Goal: Information Seeking & Learning: Learn about a topic

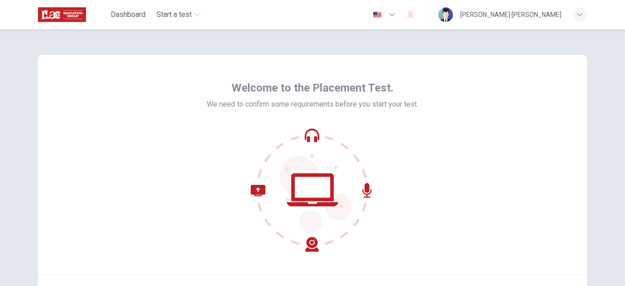
scroll to position [46, 0]
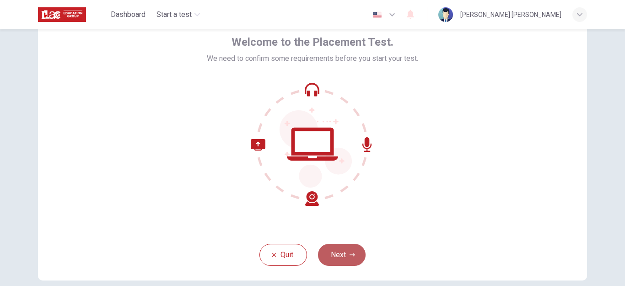
click at [341, 261] on button "Next" at bounding box center [342, 255] width 48 height 22
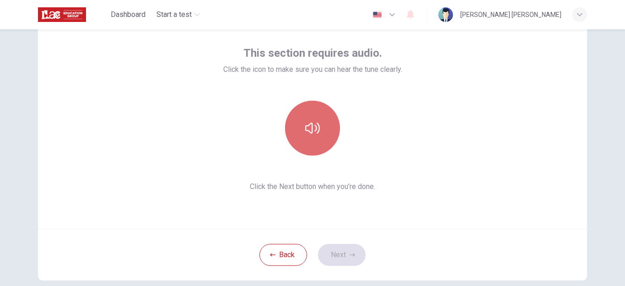
click at [308, 130] on icon "button" at bounding box center [312, 128] width 15 height 15
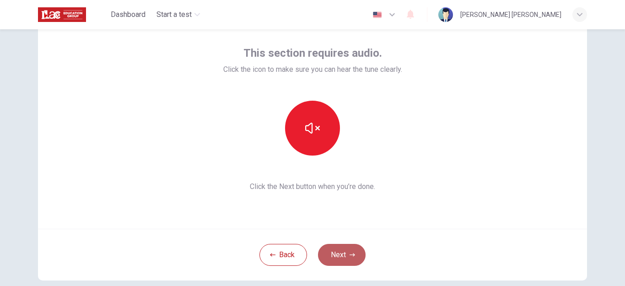
click at [350, 255] on icon "button" at bounding box center [352, 254] width 5 height 3
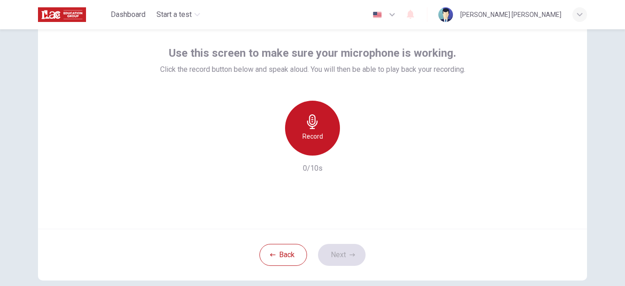
click at [311, 135] on h6 "Record" at bounding box center [313, 136] width 21 height 11
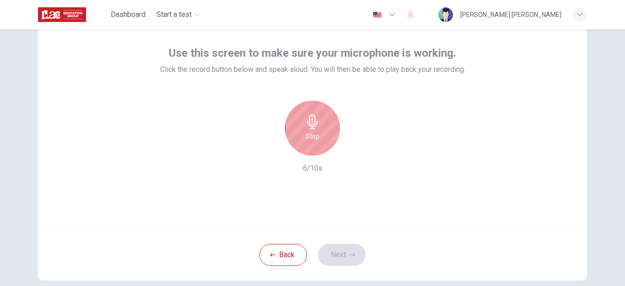
click at [311, 135] on h6 "Stop" at bounding box center [313, 136] width 14 height 11
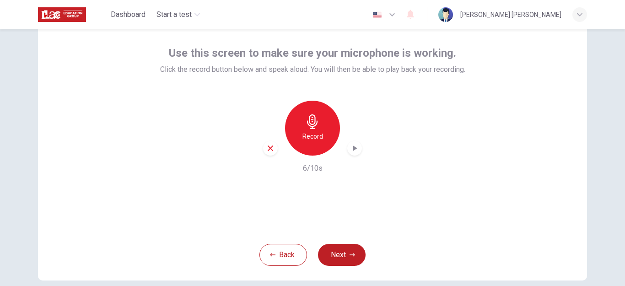
click at [359, 154] on div "Record" at bounding box center [312, 128] width 99 height 55
click at [356, 150] on icon "button" at bounding box center [354, 148] width 9 height 9
click at [353, 255] on icon "button" at bounding box center [352, 254] width 5 height 3
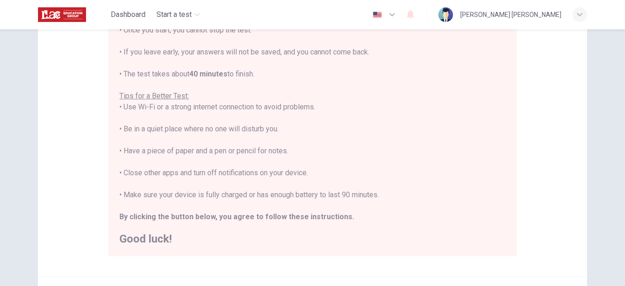
scroll to position [137, 0]
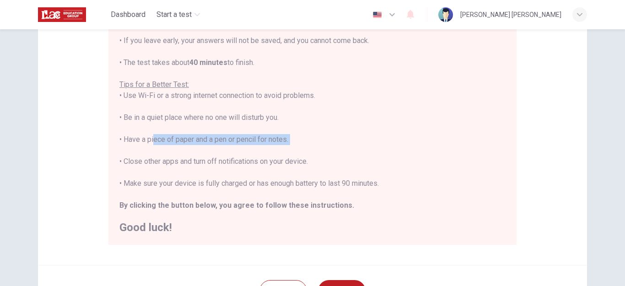
drag, startPoint x: 151, startPoint y: 140, endPoint x: 262, endPoint y: 146, distance: 111.4
click at [262, 146] on div "You are about to start a Placement Test . Before You Start the Test: • Once you…" at bounding box center [312, 106] width 386 height 253
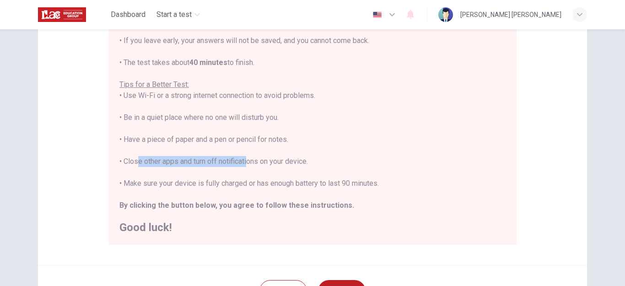
drag, startPoint x: 135, startPoint y: 163, endPoint x: 243, endPoint y: 160, distance: 108.5
click at [243, 160] on div "You are about to start a Placement Test . Before You Start the Test: • Once you…" at bounding box center [312, 106] width 386 height 253
click at [187, 171] on div "You are about to start a Placement Test . Before You Start the Test: • Once you…" at bounding box center [312, 106] width 386 height 253
drag, startPoint x: 123, startPoint y: 179, endPoint x: 248, endPoint y: 176, distance: 125.0
click at [247, 174] on div "You are about to start a Placement Test . Before You Start the Test: • Once you…" at bounding box center [312, 106] width 386 height 253
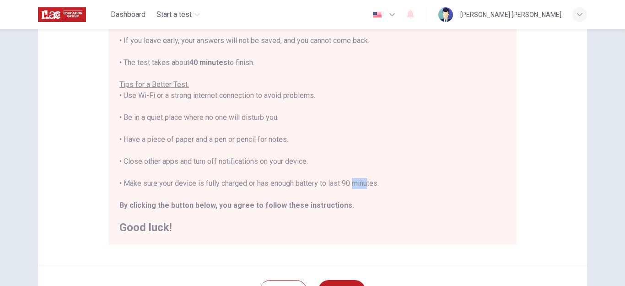
drag, startPoint x: 349, startPoint y: 182, endPoint x: 362, endPoint y: 185, distance: 13.0
click at [362, 185] on div "You are about to start a Placement Test . Before You Start the Test: • Once you…" at bounding box center [312, 106] width 386 height 253
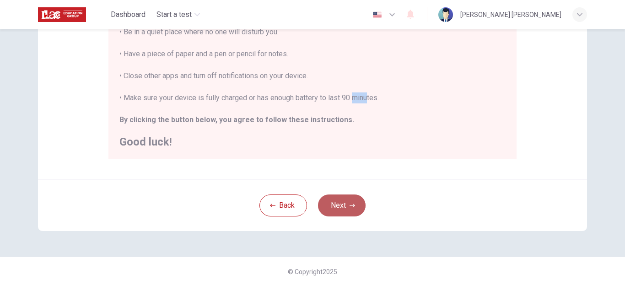
click at [336, 211] on button "Next" at bounding box center [342, 206] width 48 height 22
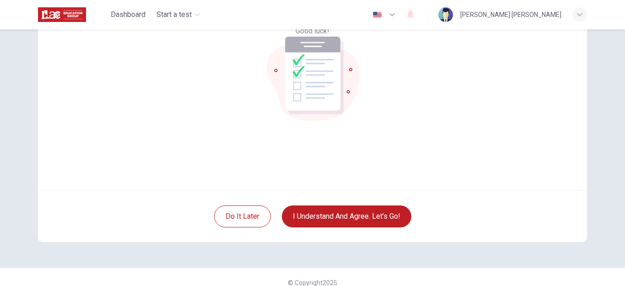
scroll to position [92, 0]
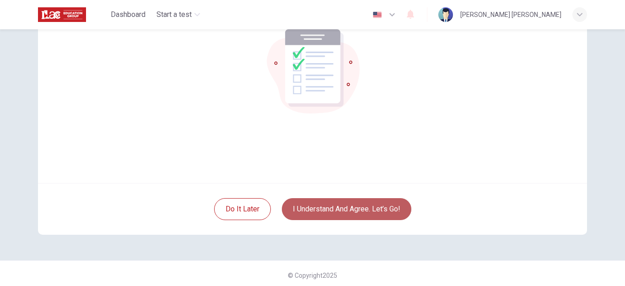
click at [333, 211] on button "I understand and agree. Let’s go!" at bounding box center [347, 209] width 130 height 22
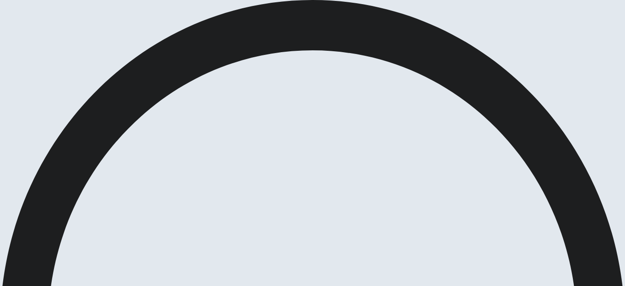
scroll to position [0, 0]
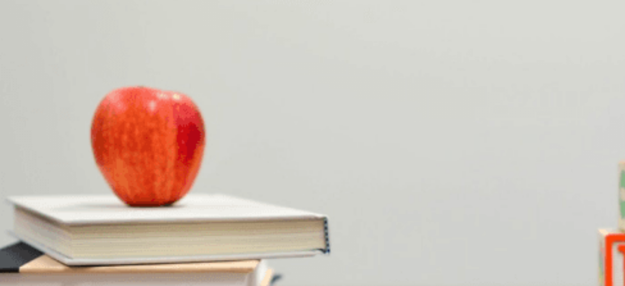
scroll to position [46, 0]
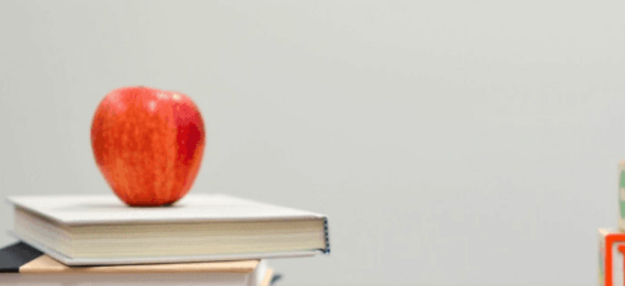
scroll to position [0, 0]
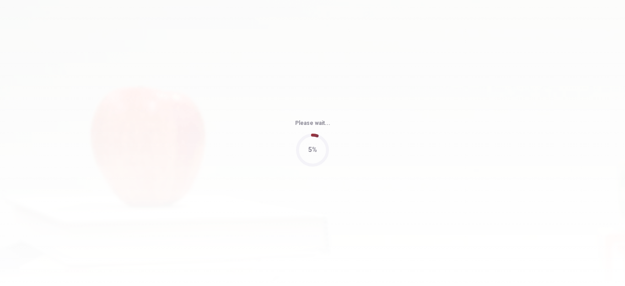
type input "80"
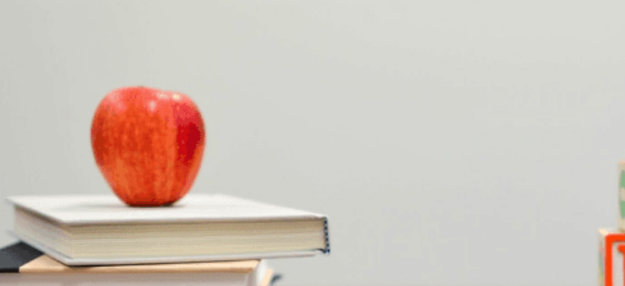
drag, startPoint x: 342, startPoint y: 97, endPoint x: 382, endPoint y: 97, distance: 40.3
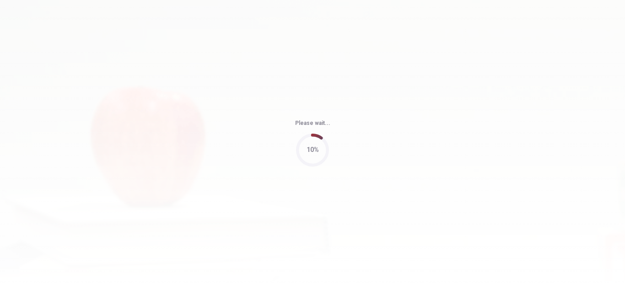
type input "76"
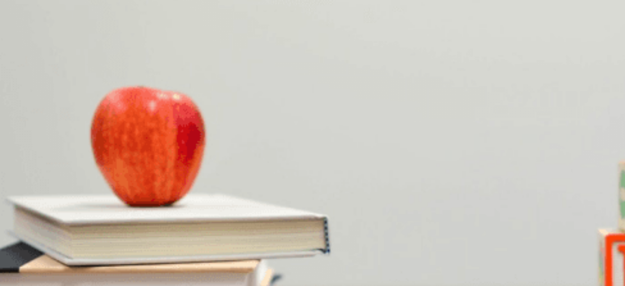
scroll to position [0, 0]
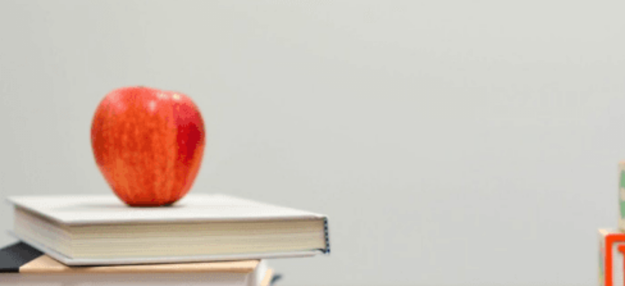
scroll to position [49, 0]
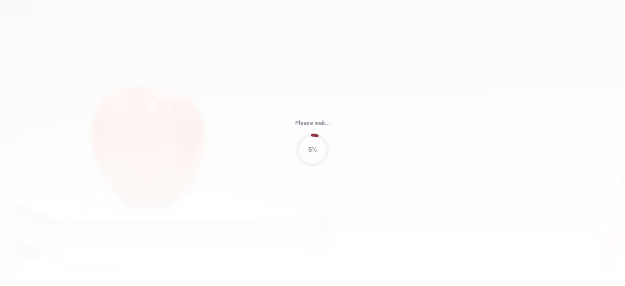
type input "95"
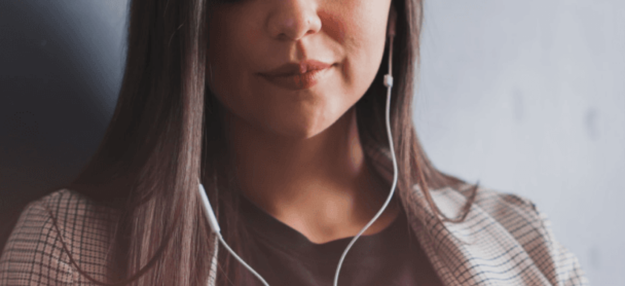
scroll to position [0, 0]
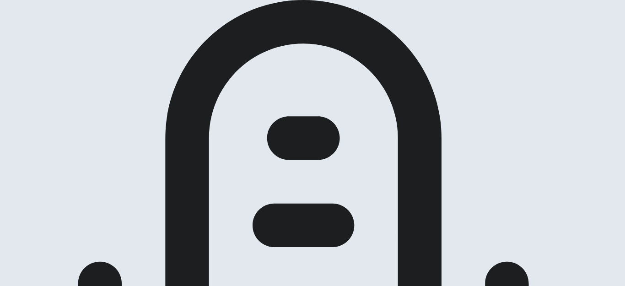
scroll to position [92, 0]
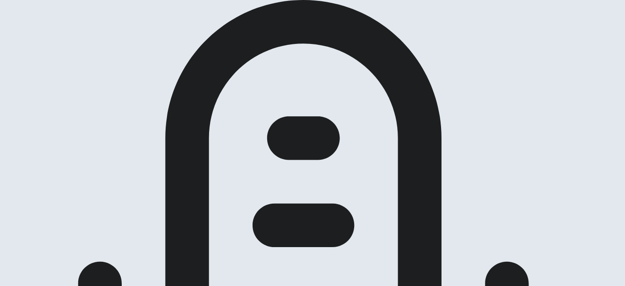
click at [461, 218] on body "This site uses cookies, as explained in our Privacy Policy . If you agree to th…" at bounding box center [312, 143] width 625 height 286
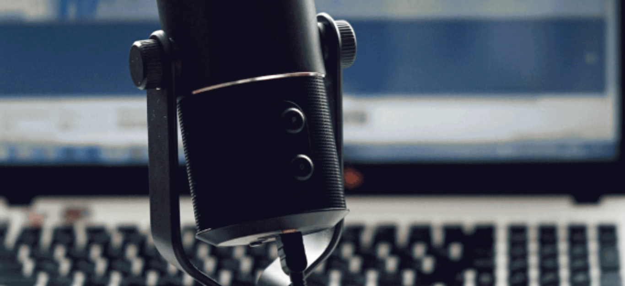
scroll to position [71, 0]
drag, startPoint x: 76, startPoint y: 146, endPoint x: 110, endPoint y: 144, distance: 34.4
drag, startPoint x: 151, startPoint y: 170, endPoint x: 222, endPoint y: 168, distance: 71.0
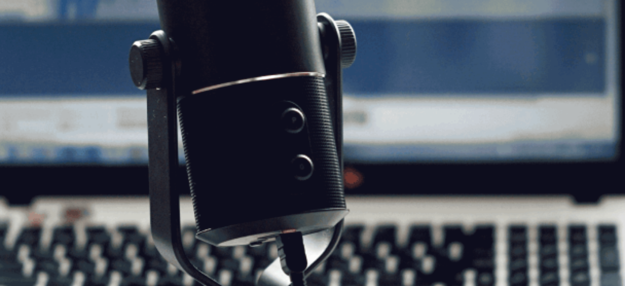
drag, startPoint x: 75, startPoint y: 173, endPoint x: 103, endPoint y: 171, distance: 28.4
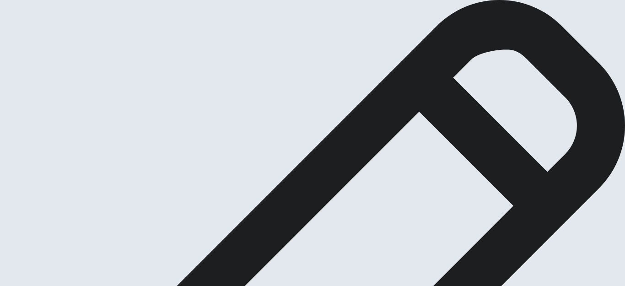
scroll to position [38, 0]
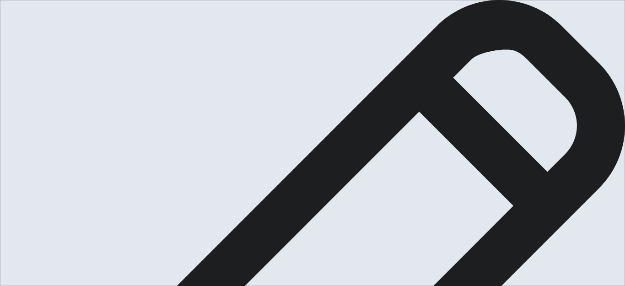
type textarea "Be apositive person isn't a simple task more further impact a person positive, …"
